Goal: Information Seeking & Learning: Check status

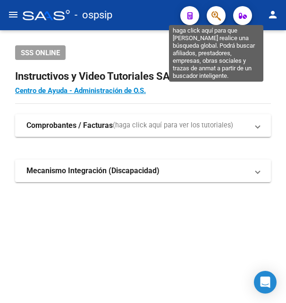
click at [217, 17] on icon "button" at bounding box center [215, 15] width 9 height 11
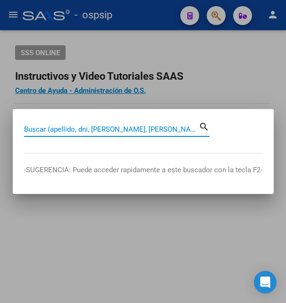
paste input "37424504"
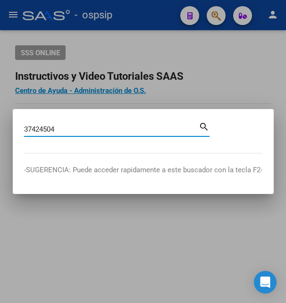
type input "37424504"
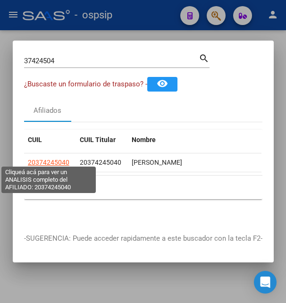
click at [55, 158] on span "20374245040" at bounding box center [48, 162] width 41 height 8
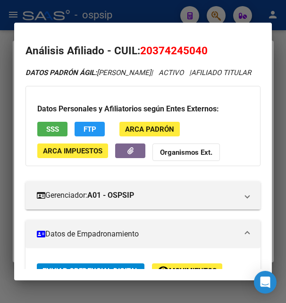
click at [127, 6] on div at bounding box center [143, 151] width 286 height 303
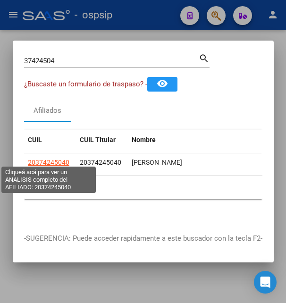
click at [57, 158] on span "20374245040" at bounding box center [48, 162] width 41 height 8
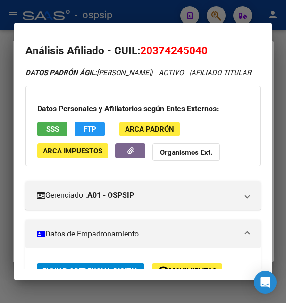
click at [62, 136] on button "SSS" at bounding box center [52, 129] width 30 height 15
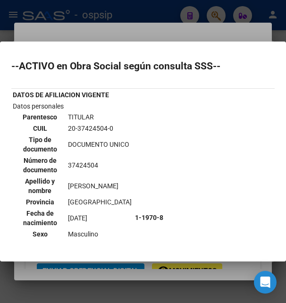
click at [180, 36] on div at bounding box center [143, 151] width 286 height 303
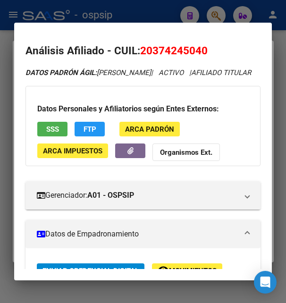
drag, startPoint x: 155, startPoint y: 49, endPoint x: 204, endPoint y: 45, distance: 49.2
click at [204, 45] on span "20374245040" at bounding box center [173, 50] width 67 height 12
copy span "37424504"
click at [94, 238] on mat-expansion-panel-header "Datos de Empadronamiento" at bounding box center [142, 234] width 234 height 28
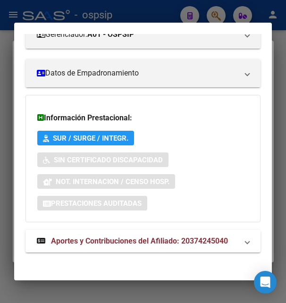
scroll to position [176, 0]
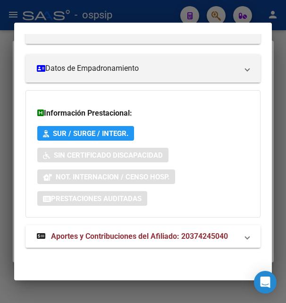
click at [112, 238] on span "Aportes y Contribuciones del Afiliado: 20374245040" at bounding box center [139, 236] width 177 height 9
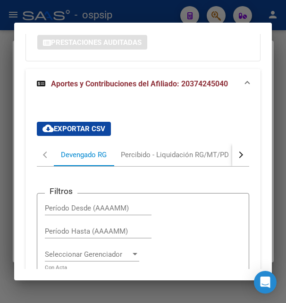
scroll to position [407, 0]
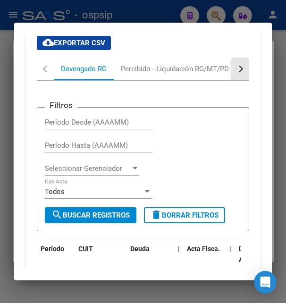
click at [232, 80] on button "button" at bounding box center [240, 69] width 17 height 23
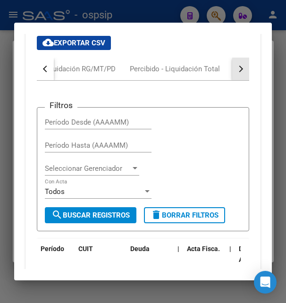
click at [232, 80] on button "button" at bounding box center [240, 69] width 17 height 23
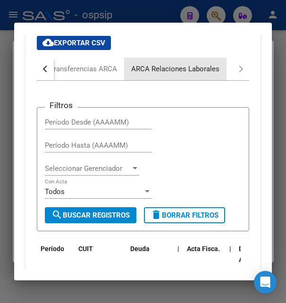
click at [207, 74] on div "ARCA Relaciones Laborales" at bounding box center [175, 69] width 88 height 10
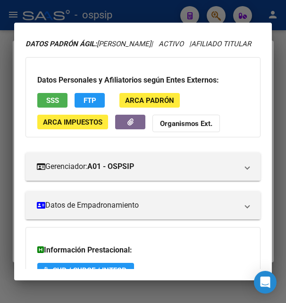
scroll to position [0, 0]
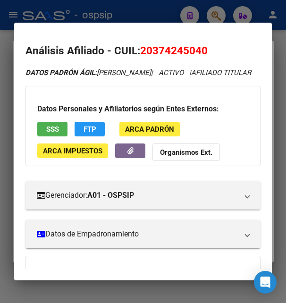
click at [159, 17] on div at bounding box center [143, 151] width 286 height 303
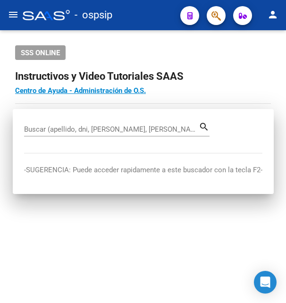
click at [159, 16] on div "- ospsip" at bounding box center [98, 15] width 150 height 21
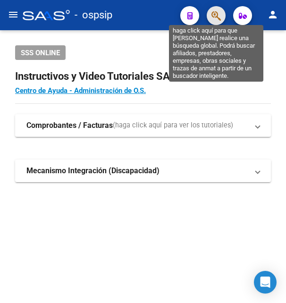
click at [215, 14] on icon "button" at bounding box center [215, 15] width 9 height 11
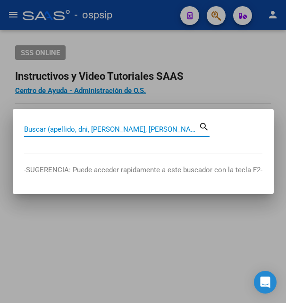
paste input "39244859"
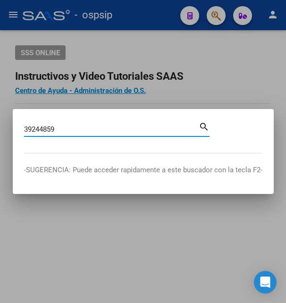
type input "39244859"
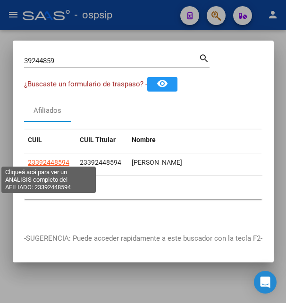
click at [52, 158] on span "23392448594" at bounding box center [48, 162] width 41 height 8
type textarea "23392448594"
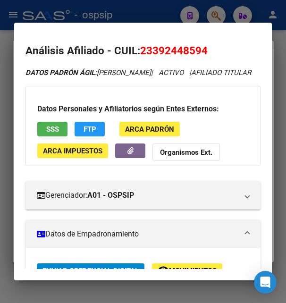
drag, startPoint x: 155, startPoint y: 51, endPoint x: 203, endPoint y: 53, distance: 47.6
click at [203, 53] on span "23392448594" at bounding box center [173, 50] width 67 height 12
copy span "39244859"
click at [95, 24] on mat-dialog-container "Análisis Afiliado - CUIL: 23392448594 DATOS PADRÓN ÁGIL: [PERSON_NAME] | ACTIVO…" at bounding box center [142, 151] width 257 height 257
click at [149, 16] on div at bounding box center [143, 151] width 286 height 303
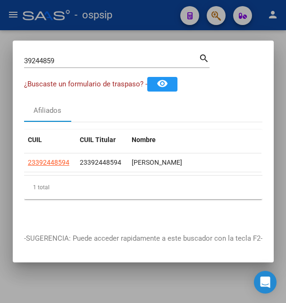
click at [149, 16] on div at bounding box center [143, 151] width 286 height 303
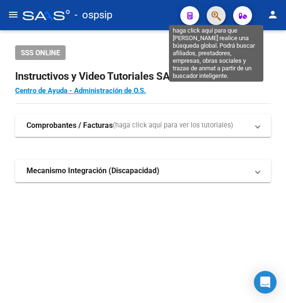
click at [214, 14] on icon "button" at bounding box center [215, 15] width 9 height 11
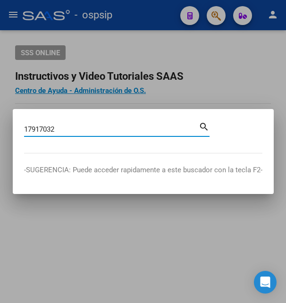
type input "17917032"
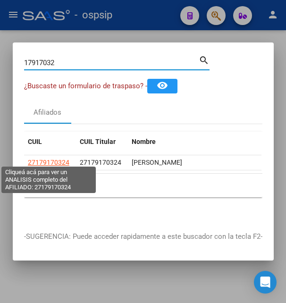
click at [59, 158] on span "27179170324" at bounding box center [48, 162] width 41 height 8
type textarea "27179170324"
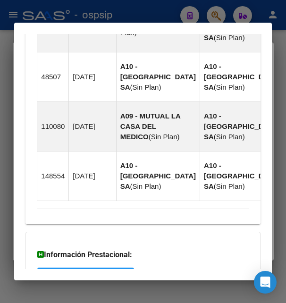
scroll to position [1069, 0]
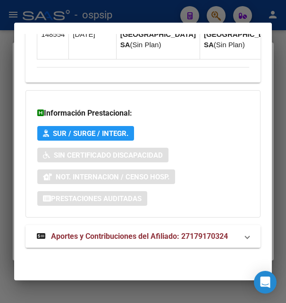
click at [99, 233] on span "Aportes y Contribuciones del Afiliado: 27179170324" at bounding box center [139, 236] width 177 height 9
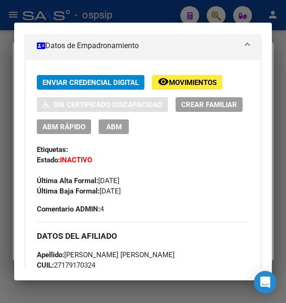
scroll to position [174, 0]
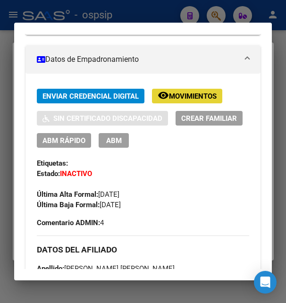
click at [196, 100] on span "Movimientos" at bounding box center [193, 96] width 48 height 8
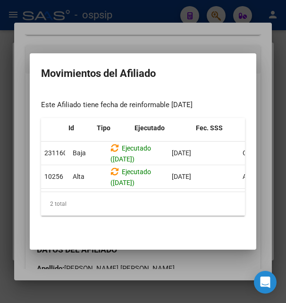
scroll to position [0, 0]
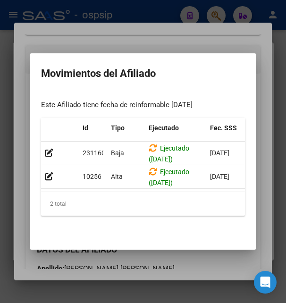
click at [183, 44] on div at bounding box center [143, 151] width 286 height 303
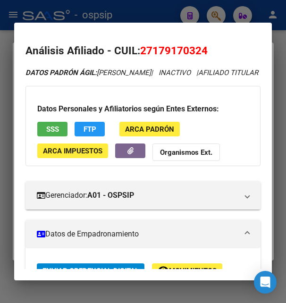
click at [129, 17] on div at bounding box center [143, 151] width 286 height 303
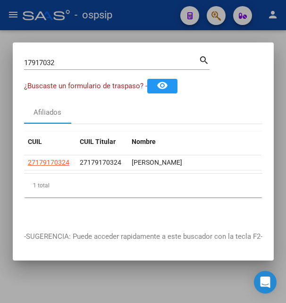
click at [130, 16] on div at bounding box center [143, 151] width 286 height 303
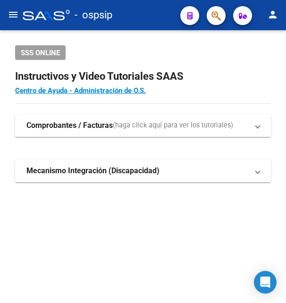
click at [130, 16] on div "- ospsip" at bounding box center [98, 15] width 150 height 21
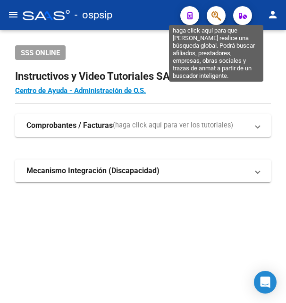
click at [218, 12] on icon "button" at bounding box center [215, 15] width 9 height 11
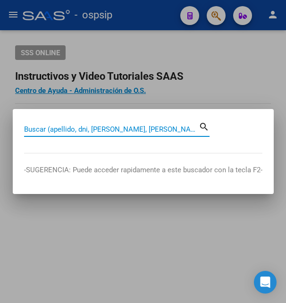
paste input "39596514"
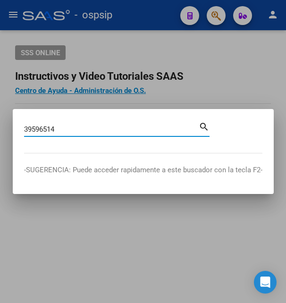
type input "39596514"
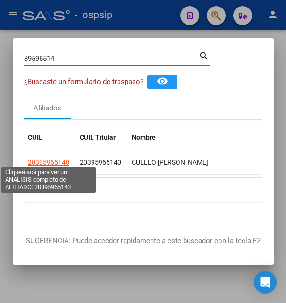
click at [51, 160] on span "20395965140" at bounding box center [48, 162] width 41 height 8
type textarea "20395965140"
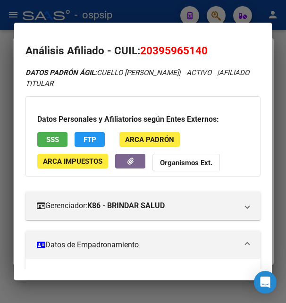
click at [162, 18] on div at bounding box center [143, 151] width 286 height 303
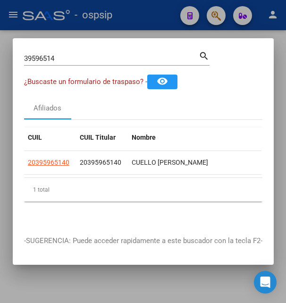
click at [162, 18] on div at bounding box center [143, 151] width 286 height 303
click at [162, 18] on div "- ospsip" at bounding box center [98, 15] width 150 height 21
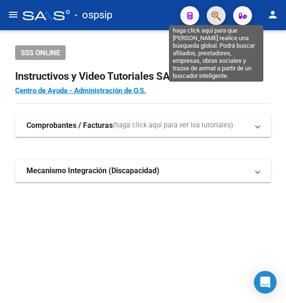
click at [214, 13] on icon "button" at bounding box center [215, 15] width 9 height 11
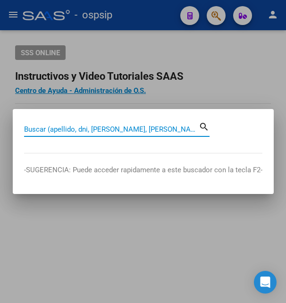
paste input "22360716"
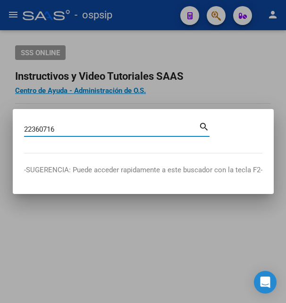
type input "22360716"
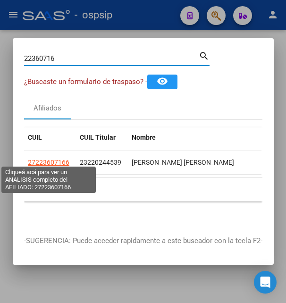
click at [51, 158] on span "27223607166" at bounding box center [48, 162] width 41 height 8
type textarea "27223607166"
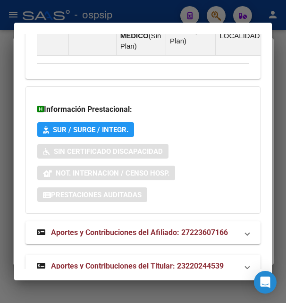
scroll to position [1055, 0]
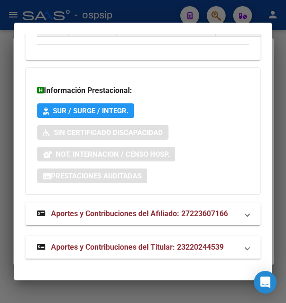
click at [113, 245] on span "Aportes y Contribuciones del Titular: 23220244539" at bounding box center [137, 246] width 173 height 9
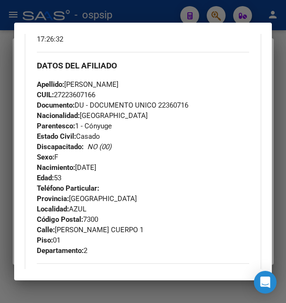
scroll to position [404, 0]
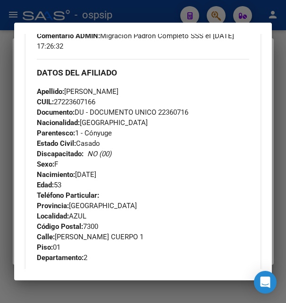
click at [139, 14] on div at bounding box center [143, 151] width 286 height 303
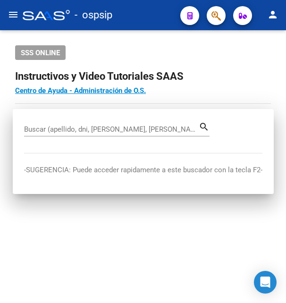
click at [139, 14] on div "- ospsip" at bounding box center [98, 15] width 150 height 21
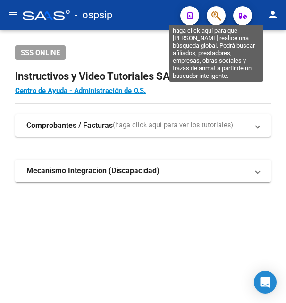
click at [213, 13] on icon "button" at bounding box center [215, 15] width 9 height 11
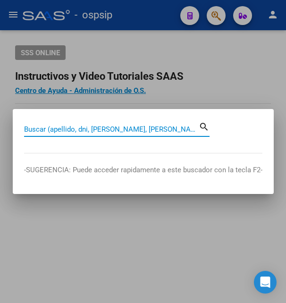
paste input "43684944"
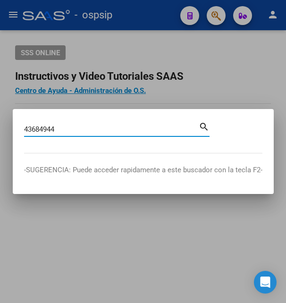
type input "43684944"
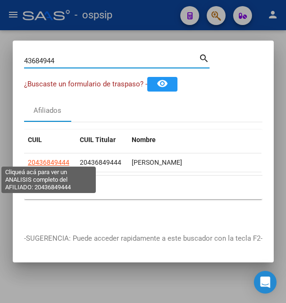
click at [62, 158] on span "20436849444" at bounding box center [48, 162] width 41 height 8
type textarea "20436849444"
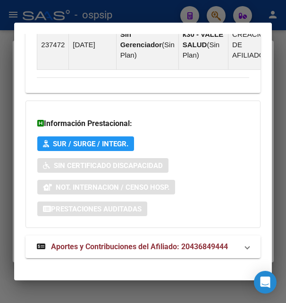
scroll to position [742, 0]
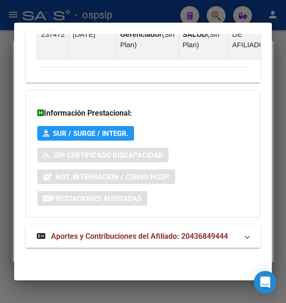
click at [114, 232] on strong "Aportes y Contribuciones del Afiliado: 20436849444" at bounding box center [132, 236] width 191 height 11
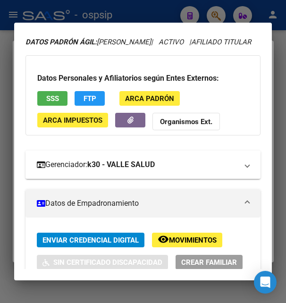
scroll to position [29, 0]
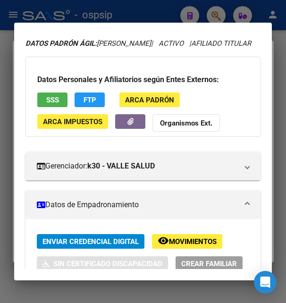
click at [152, 18] on div at bounding box center [143, 151] width 286 height 303
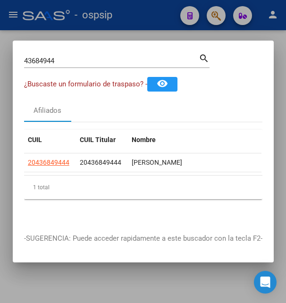
click at [152, 17] on div at bounding box center [143, 151] width 286 height 303
click at [152, 17] on div "- ospsip" at bounding box center [98, 15] width 150 height 21
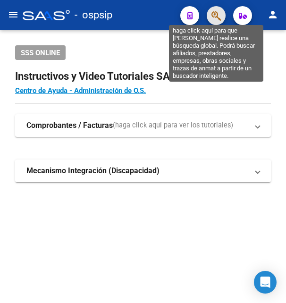
click at [217, 13] on icon "button" at bounding box center [215, 15] width 9 height 11
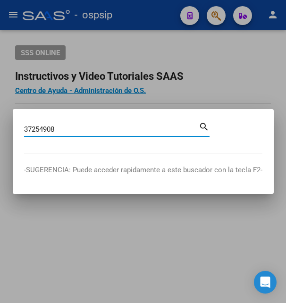
type input "37254908"
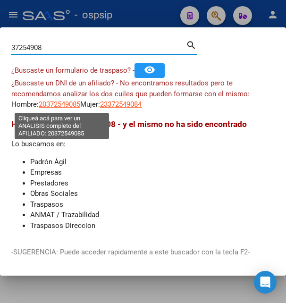
click at [68, 104] on span "20372549085" at bounding box center [59, 104] width 41 height 8
type textarea "20372549085"
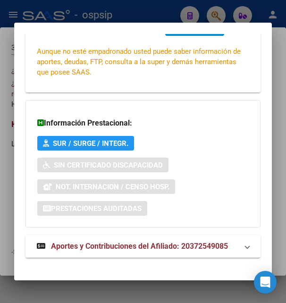
scroll to position [229, 0]
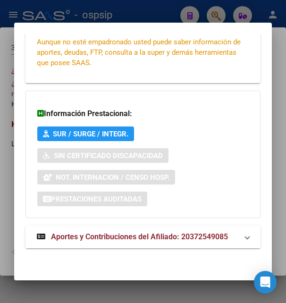
click at [108, 235] on span "Aportes y Contribuciones del Afiliado: 20372549085" at bounding box center [139, 236] width 177 height 9
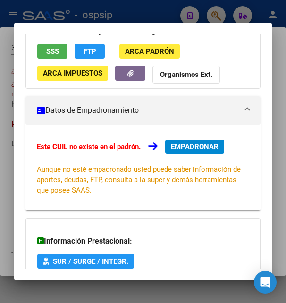
scroll to position [0, 0]
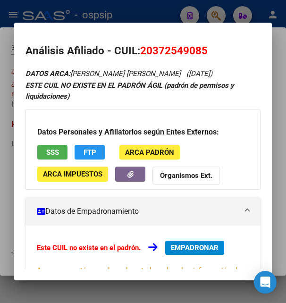
drag, startPoint x: 153, startPoint y: 51, endPoint x: 203, endPoint y: 50, distance: 49.5
click at [203, 50] on span "20372549085" at bounding box center [173, 50] width 67 height 12
copy span "37254908"
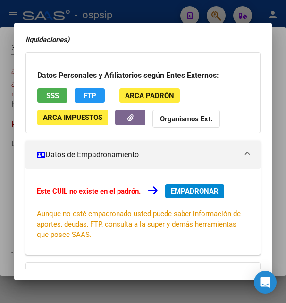
scroll to position [102, 0]
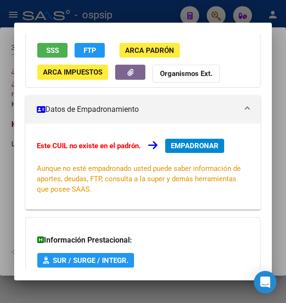
click at [50, 47] on span "SSS" at bounding box center [52, 50] width 13 height 8
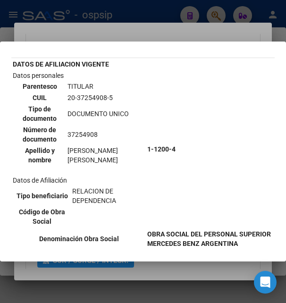
scroll to position [0, 0]
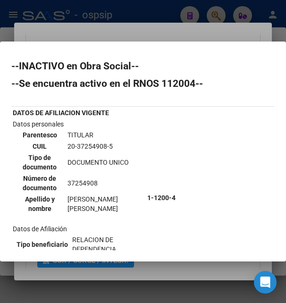
drag, startPoint x: 71, startPoint y: 144, endPoint x: 117, endPoint y: 145, distance: 45.7
click at [117, 145] on td "20-37254908-5" at bounding box center [105, 146] width 77 height 10
copy td "20-37254908-5"
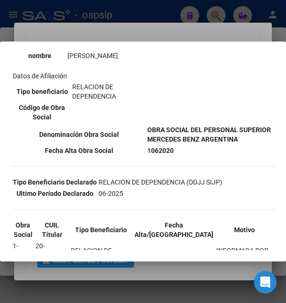
scroll to position [102, 0]
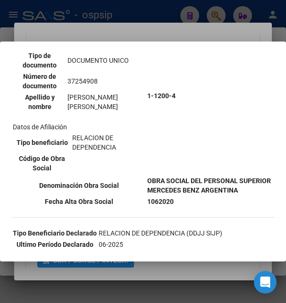
drag, startPoint x: 70, startPoint y: 80, endPoint x: 101, endPoint y: 103, distance: 38.8
click at [101, 103] on table "Parentesco TITULAR CUIL 20-37254908-5 Tipo de documento DOCUMENTO UNICO Número …" at bounding box center [79, 70] width 133 height 86
click at [153, 108] on td "1-1200-4" at bounding box center [210, 95] width 127 height 157
drag, startPoint x: 72, startPoint y: 81, endPoint x: 110, endPoint y: 77, distance: 38.4
click at [110, 77] on td "37254908" at bounding box center [105, 81] width 77 height 20
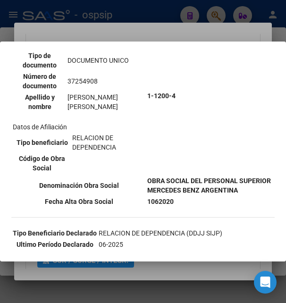
copy td "37254908"
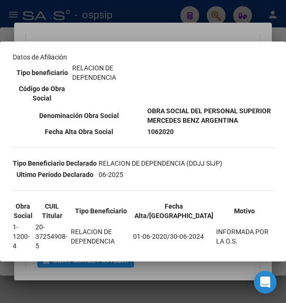
scroll to position [153, 0]
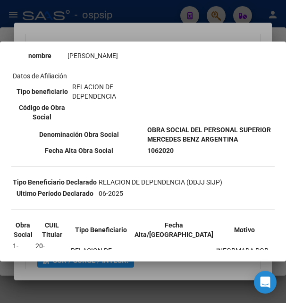
click at [157, 29] on div at bounding box center [143, 151] width 286 height 303
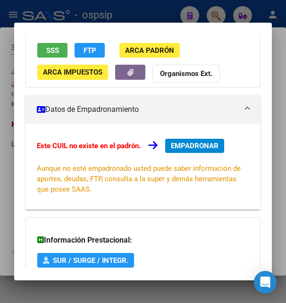
click at [163, 14] on div at bounding box center [143, 151] width 286 height 303
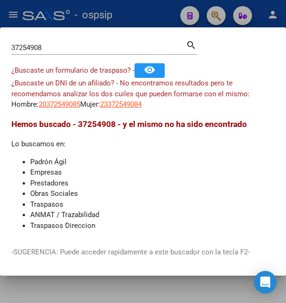
click at [165, 12] on div at bounding box center [143, 151] width 286 height 303
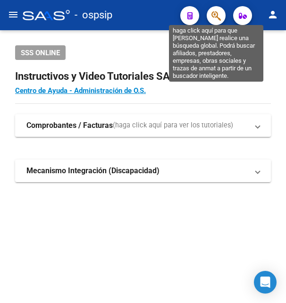
click at [215, 14] on icon "button" at bounding box center [215, 15] width 9 height 11
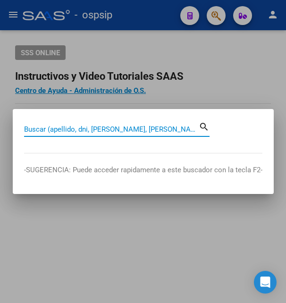
paste input "38302337"
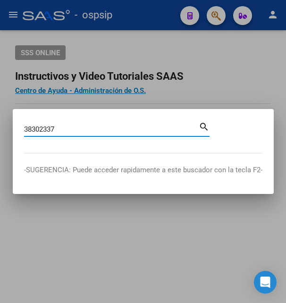
type input "38302337"
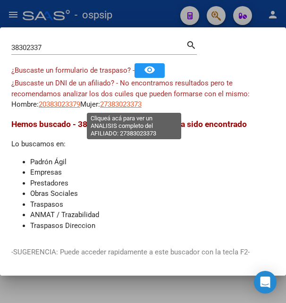
click at [141, 102] on span "27383023373" at bounding box center [120, 104] width 41 height 8
type textarea "27383023373"
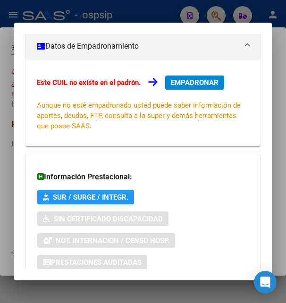
scroll to position [229, 0]
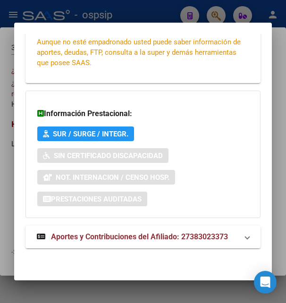
click at [96, 239] on span "Aportes y Contribuciones del Afiliado: 27383023373" at bounding box center [139, 236] width 177 height 9
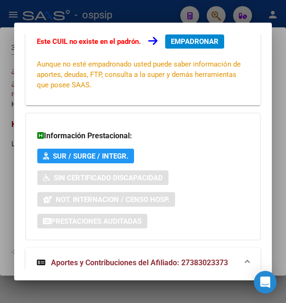
scroll to position [80, 0]
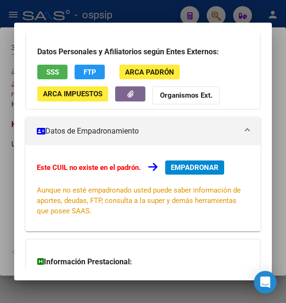
click at [56, 68] on span "SSS" at bounding box center [52, 71] width 13 height 8
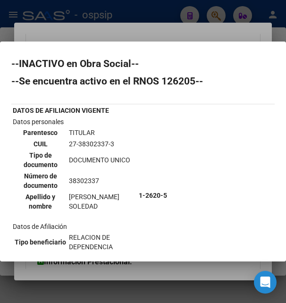
scroll to position [0, 0]
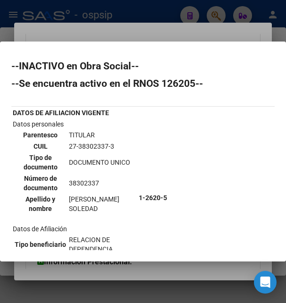
drag, startPoint x: 66, startPoint y: 143, endPoint x: 116, endPoint y: 145, distance: 50.5
click at [116, 145] on table "Parentesco TITULAR CUIL 27-38302337-3 Tipo de documento DOCUMENTO UNICO Número …" at bounding box center [75, 172] width 124 height 86
copy tr "27-38302337-3"
